Goal: Find contact information: Find contact information

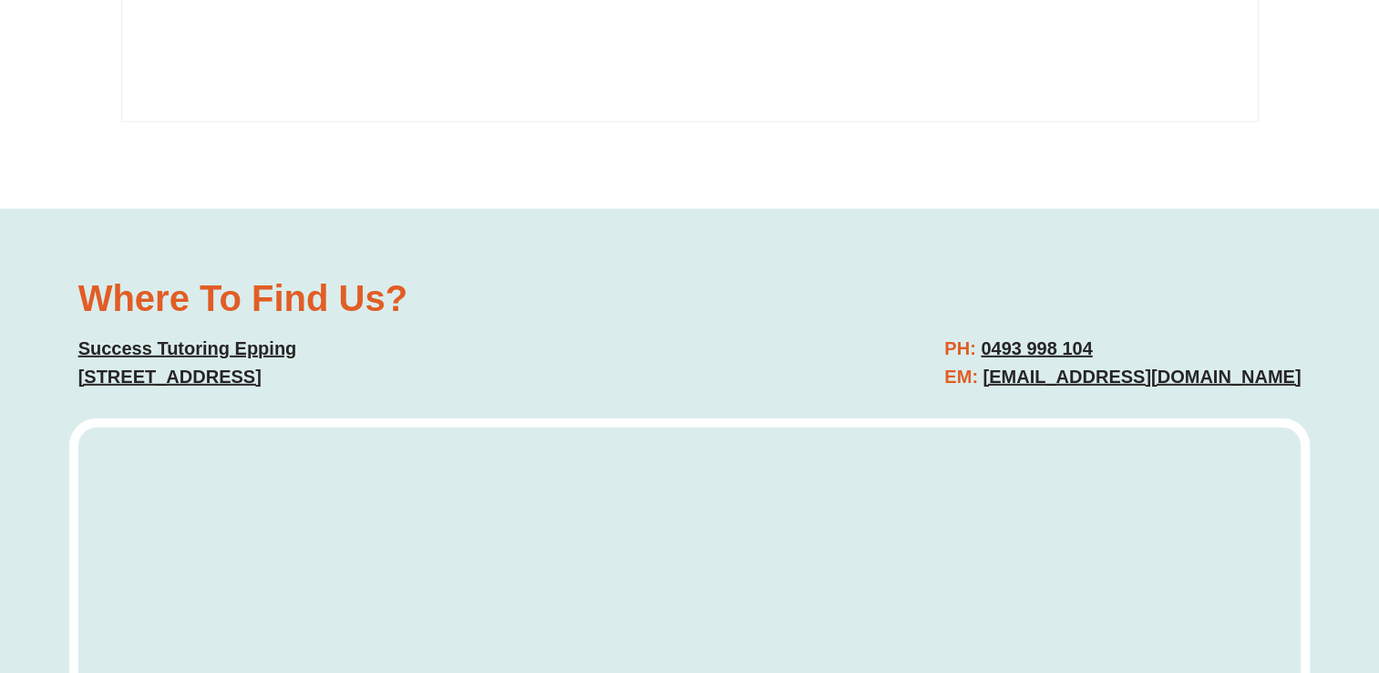
scroll to position [5197, 0]
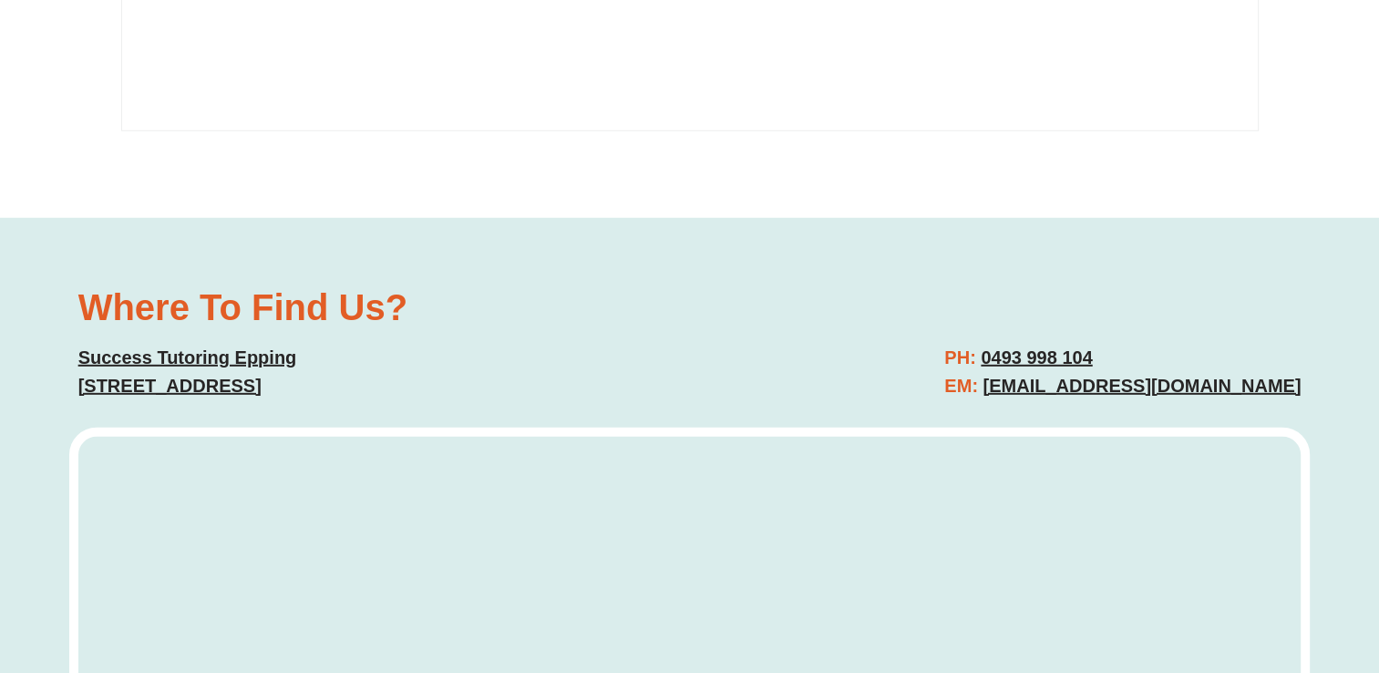
drag, startPoint x: 1130, startPoint y: 257, endPoint x: 1017, endPoint y: 264, distance: 114.2
click at [1017, 344] on h2 "PH: 0493 998 104 EM: epping@successtutoring.com.au" at bounding box center [1123, 372] width 356 height 57
copy link "0493 998 104"
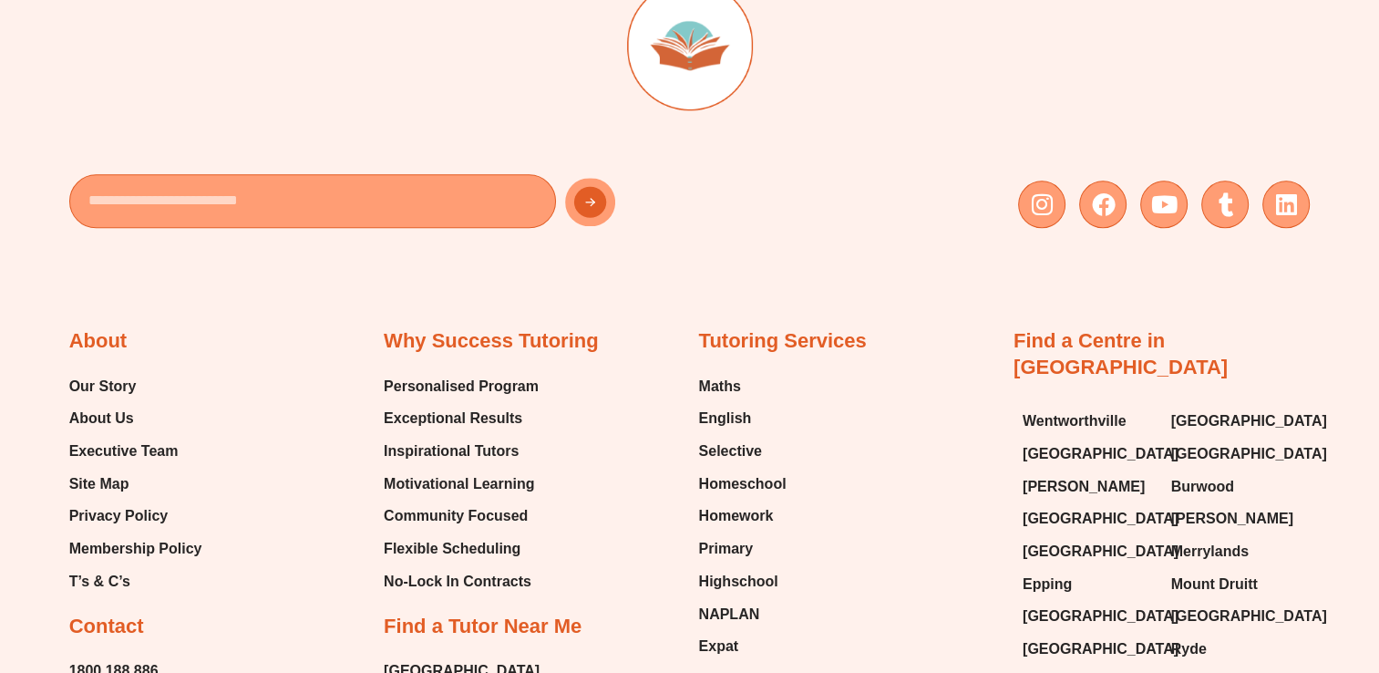
scroll to position [8987, 0]
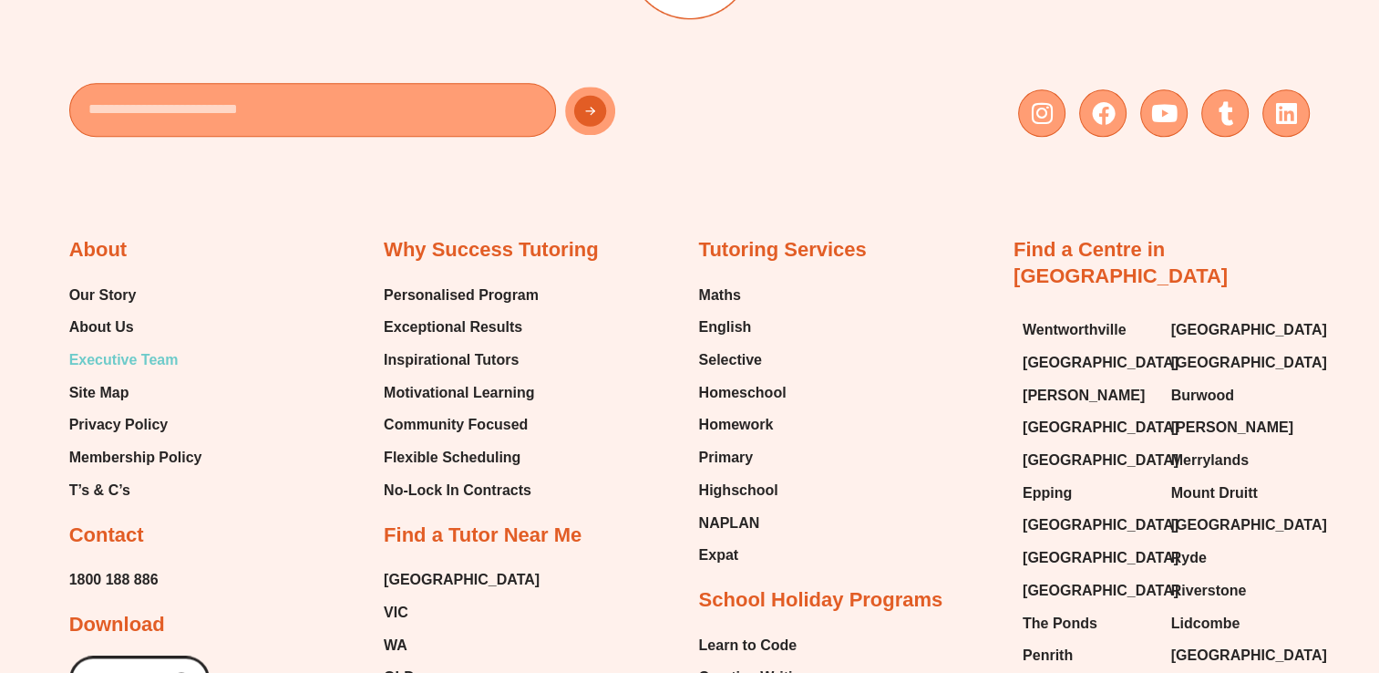
click at [126, 346] on span "Executive Team" at bounding box center [123, 359] width 109 height 27
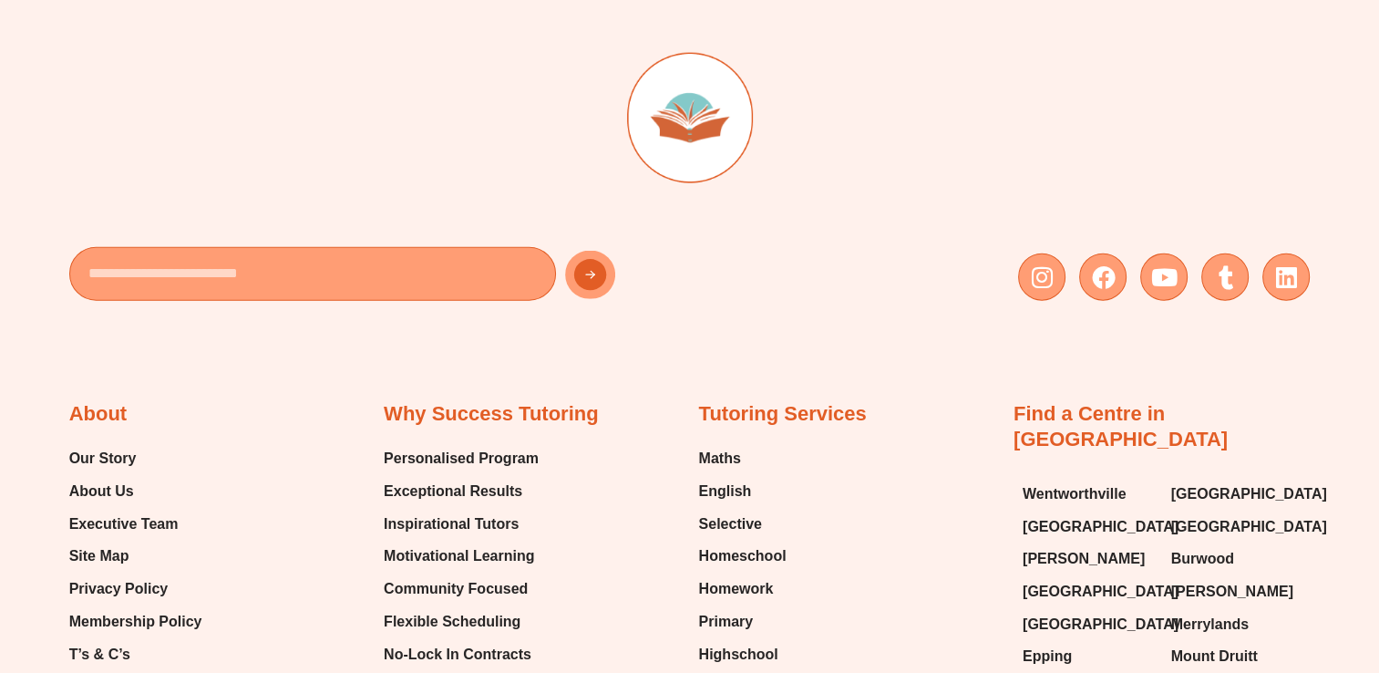
scroll to position [4467, 0]
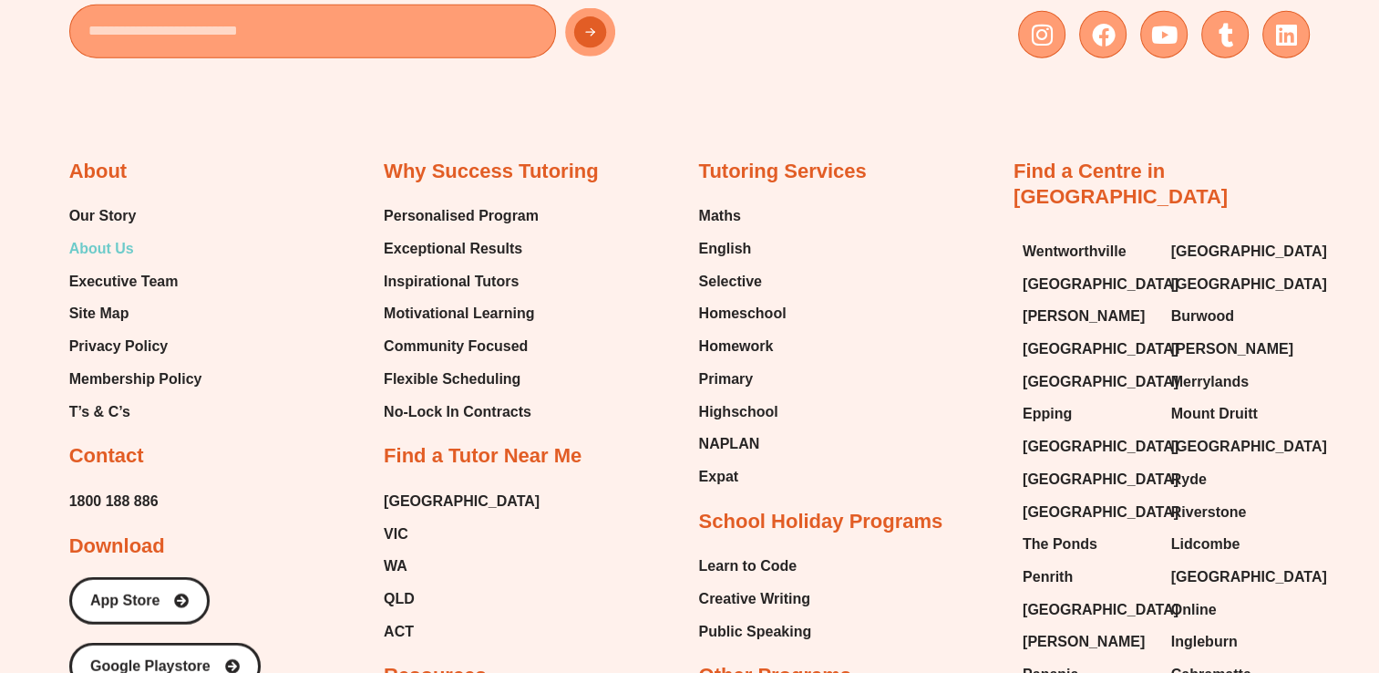
click at [129, 243] on span "About Us" at bounding box center [101, 248] width 65 height 27
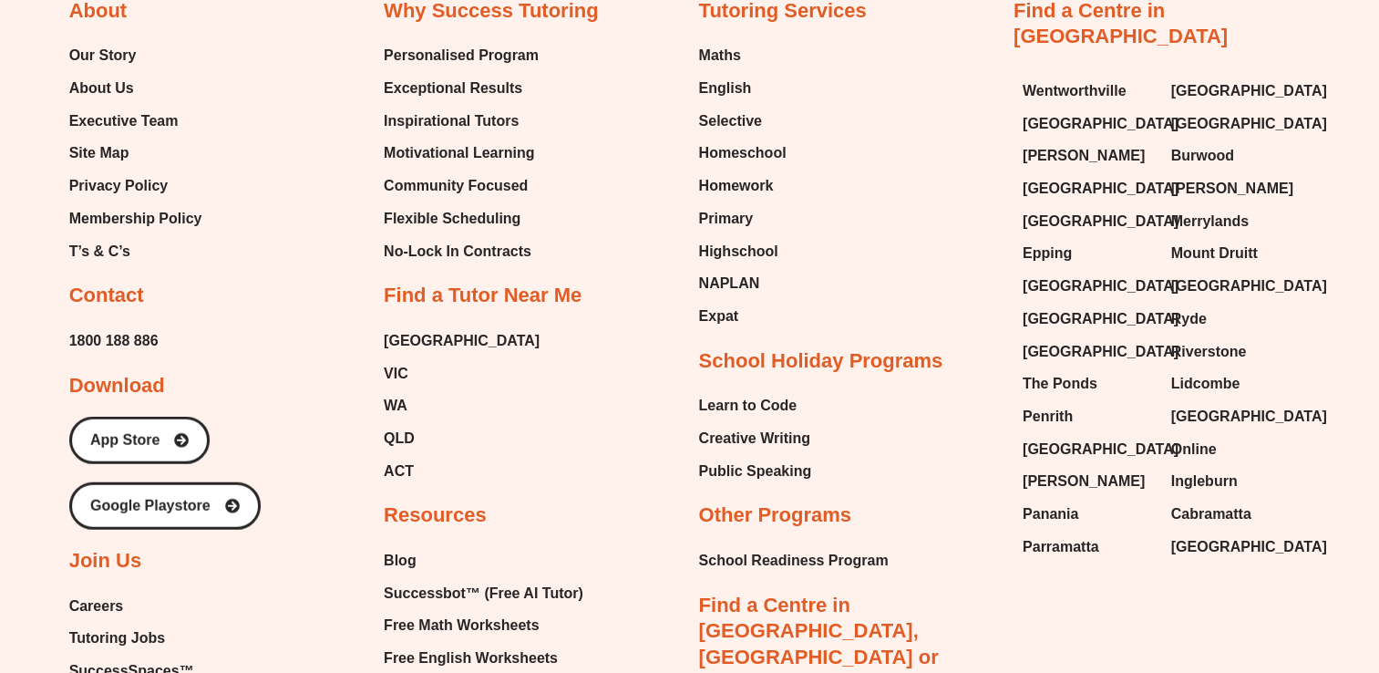
scroll to position [4588, 0]
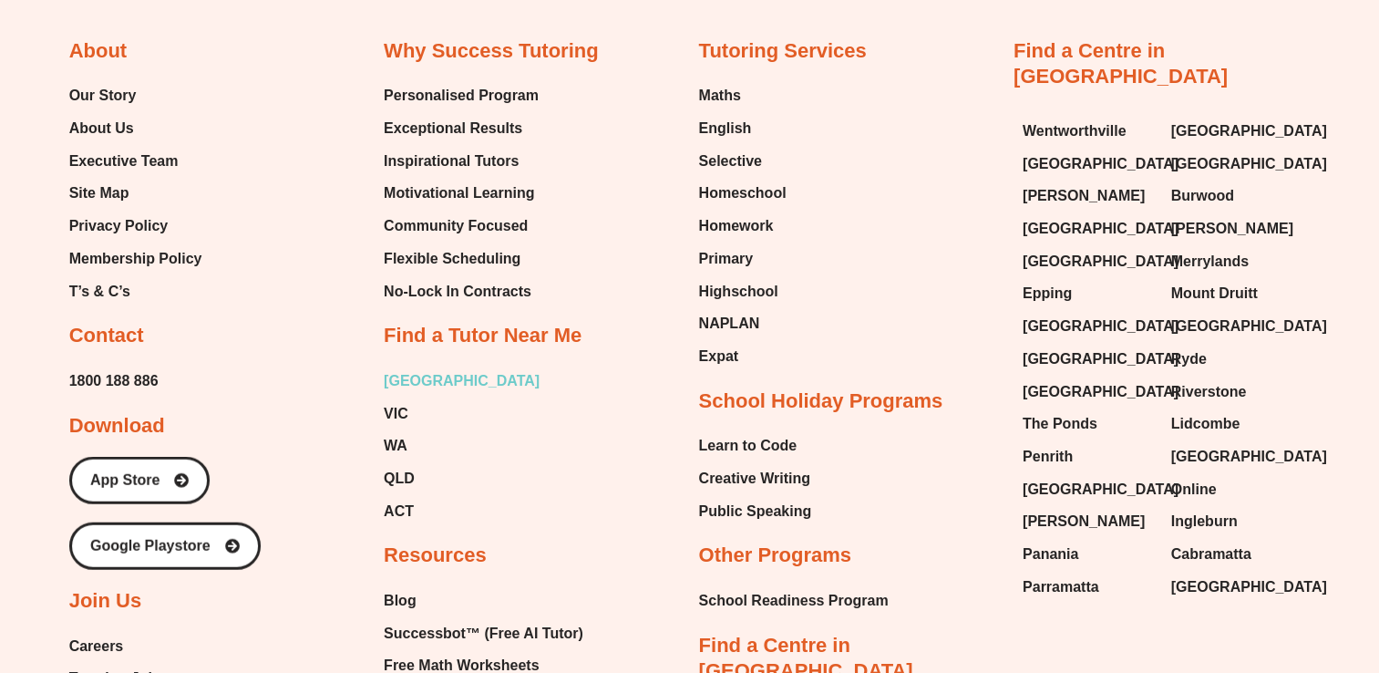
click at [401, 374] on span "[GEOGRAPHIC_DATA]" at bounding box center [462, 380] width 156 height 27
click at [1034, 280] on span "Epping" at bounding box center [1047, 293] width 49 height 27
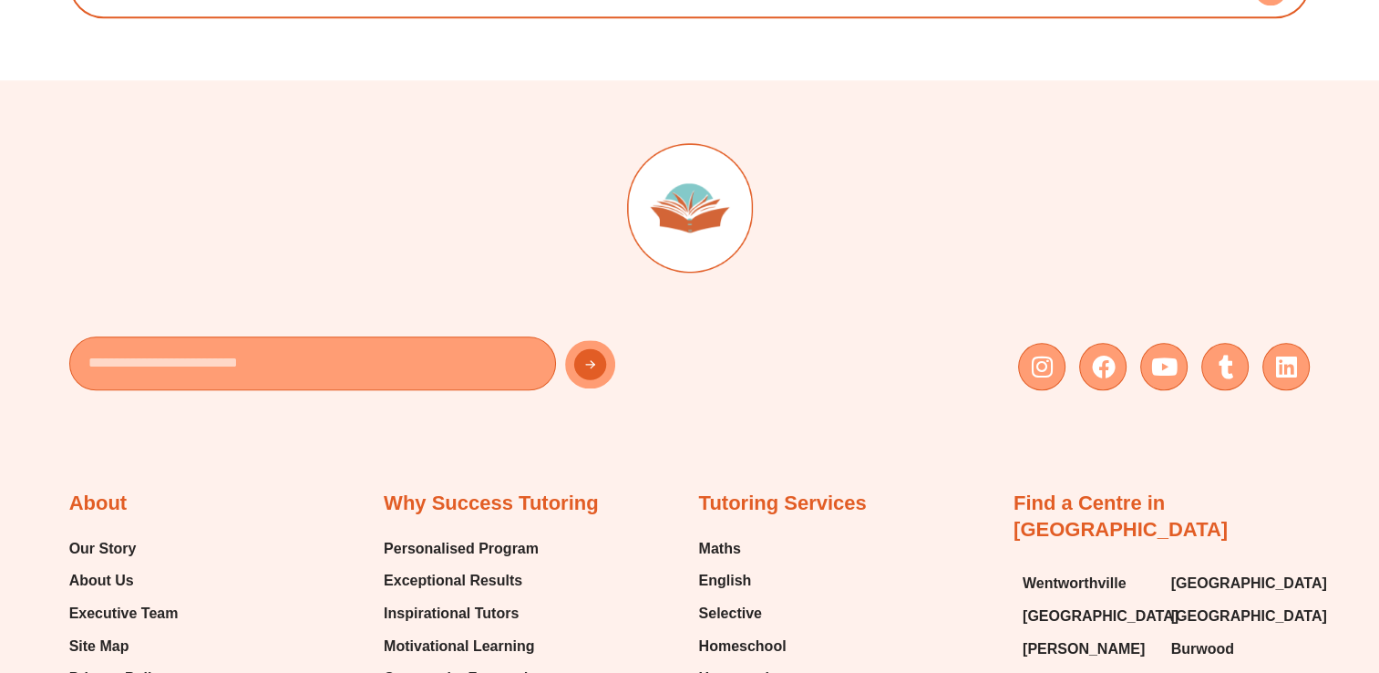
scroll to position [8752, 0]
